Goal: Information Seeking & Learning: Learn about a topic

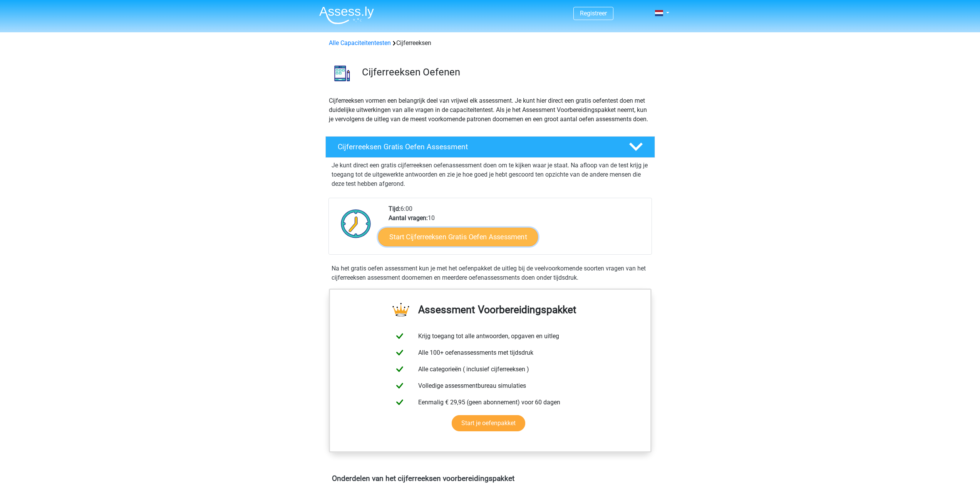
click at [462, 246] on link "Start Cijferreeksen Gratis Oefen Assessment" at bounding box center [458, 236] width 160 height 18
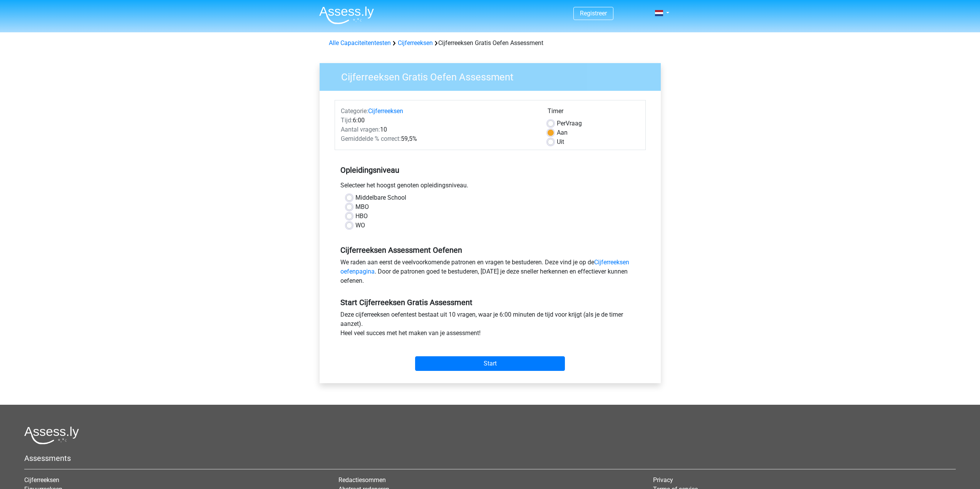
click at [357, 207] on label "MBO" at bounding box center [361, 206] width 13 height 9
click at [352, 207] on input "MBO" at bounding box center [349, 206] width 6 height 8
radio input "true"
click at [495, 361] on input "Start" at bounding box center [490, 363] width 150 height 15
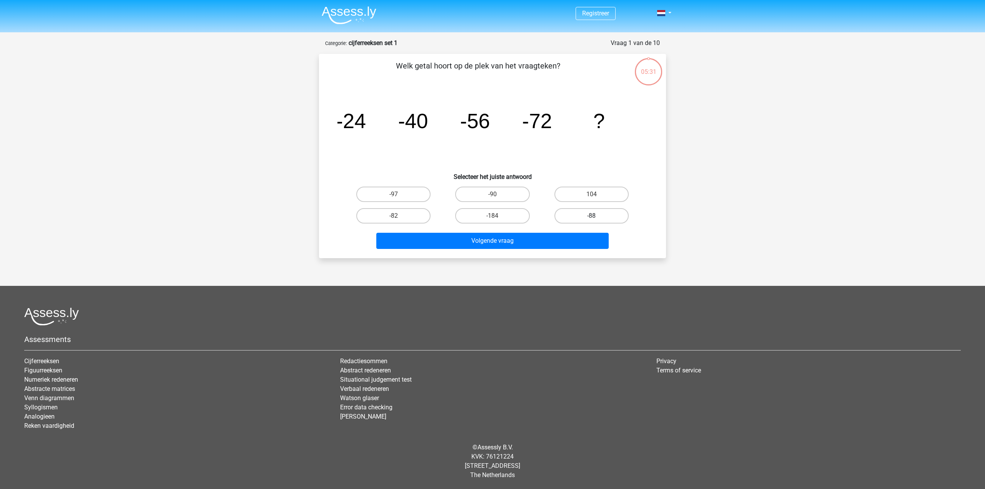
click at [613, 210] on label "-88" at bounding box center [592, 215] width 74 height 15
click at [597, 216] on input "-88" at bounding box center [594, 218] width 5 height 5
radio input "true"
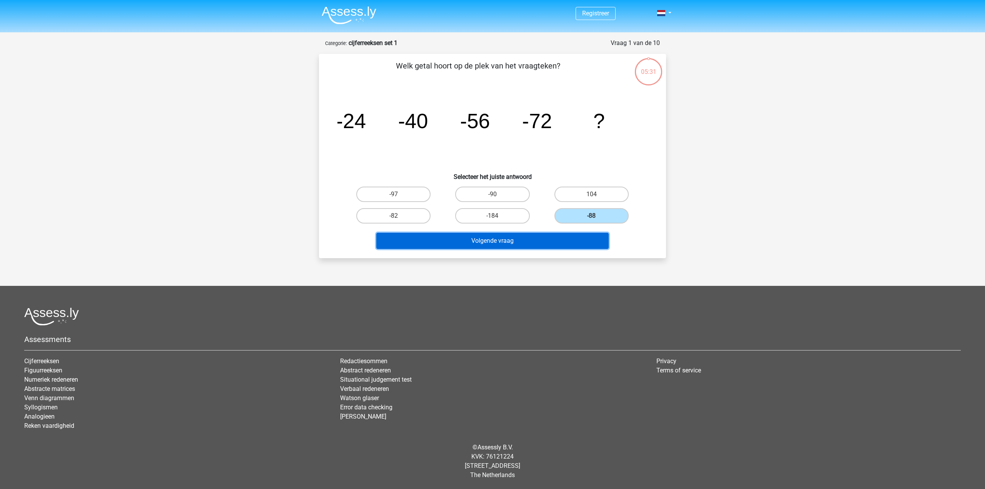
click at [543, 239] on button "Volgende vraag" at bounding box center [492, 241] width 233 height 16
